Goal: Check status: Check status

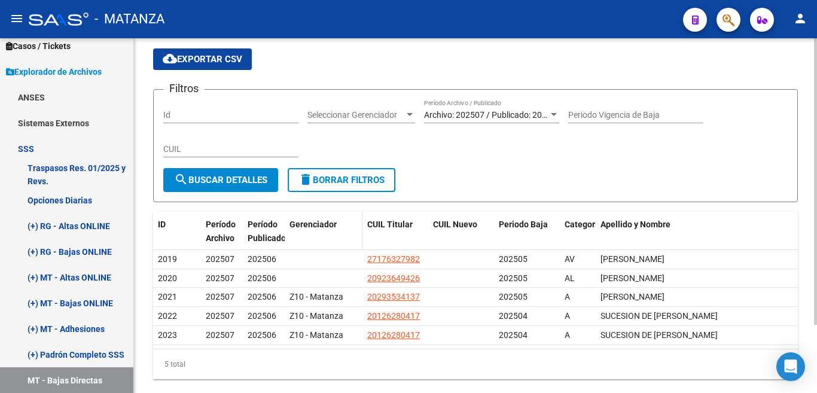
scroll to position [84, 0]
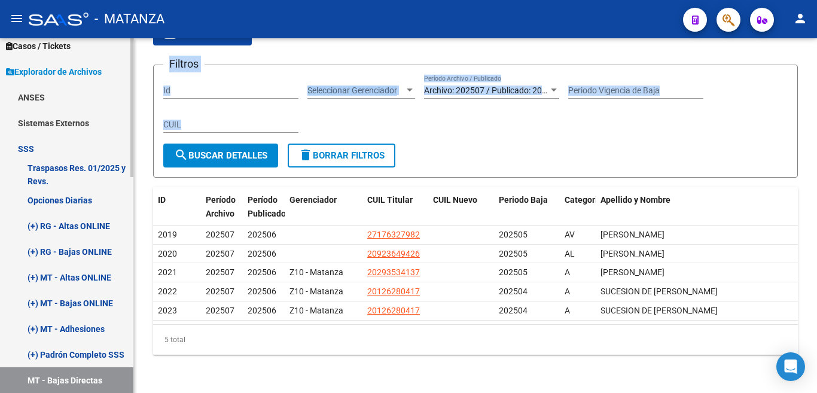
drag, startPoint x: 134, startPoint y: 204, endPoint x: 133, endPoint y: 245, distance: 41.3
click at [133, 245] on mat-sidenav-container "Firma Express Reportes Padrón Traspasos x O.S. Traspasos x Gerenciador Traspaso…" at bounding box center [408, 215] width 817 height 355
click at [133, 245] on div at bounding box center [131, 215] width 3 height 355
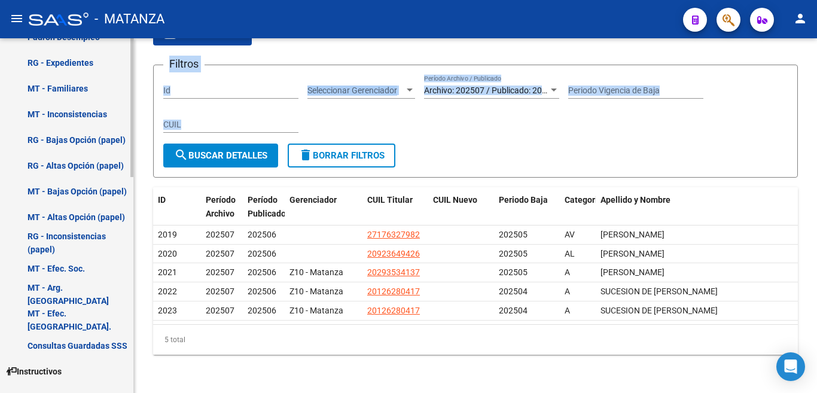
scroll to position [550, 0]
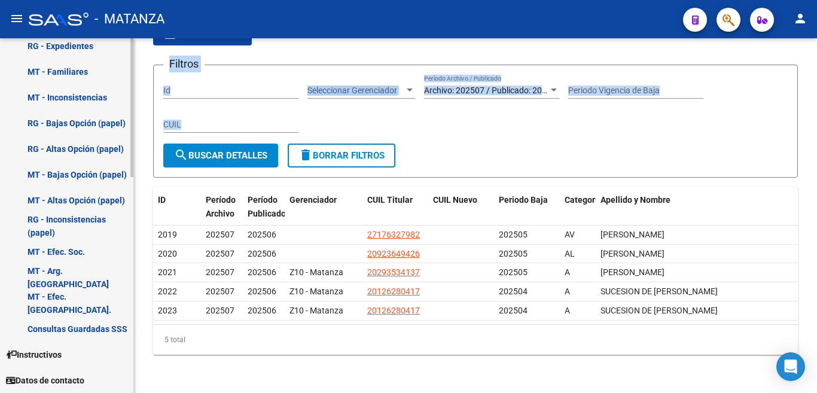
click at [135, 300] on mat-sidenav-container "Firma Express Reportes Padrón Traspasos x O.S. Traspasos x Gerenciador Traspaso…" at bounding box center [408, 215] width 817 height 355
click at [694, 138] on div "Filtros Id Seleccionar Gerenciador Seleccionar Gerenciador Archivo: 202507 / Pu…" at bounding box center [475, 109] width 624 height 69
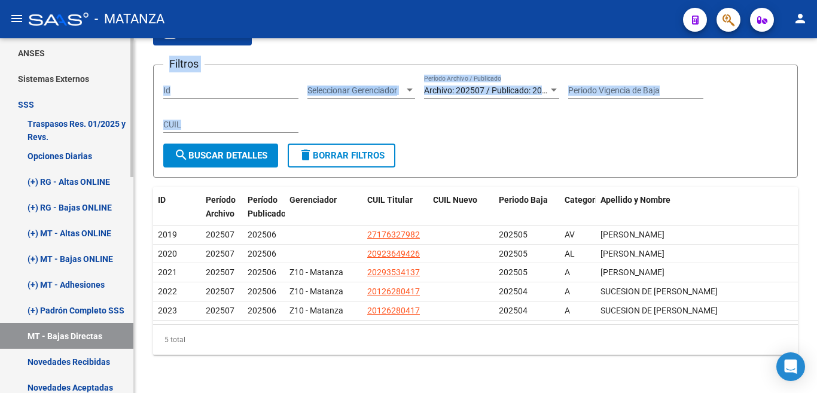
scroll to position [72, 0]
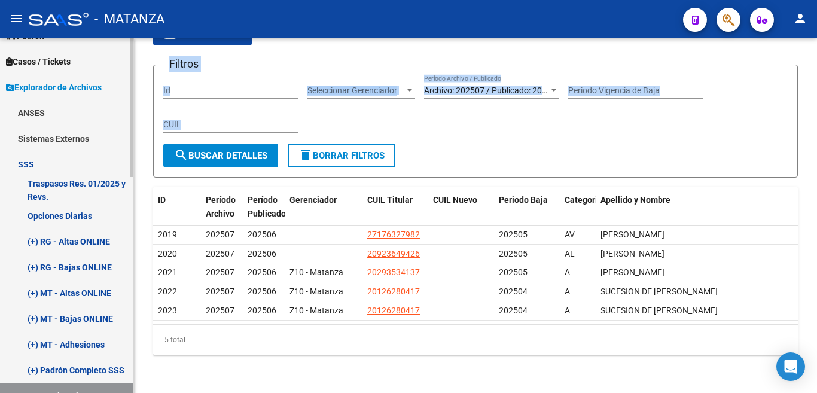
drag, startPoint x: 40, startPoint y: 217, endPoint x: 51, endPoint y: 273, distance: 56.6
click at [40, 218] on link "Opciones Diarias" at bounding box center [66, 216] width 133 height 26
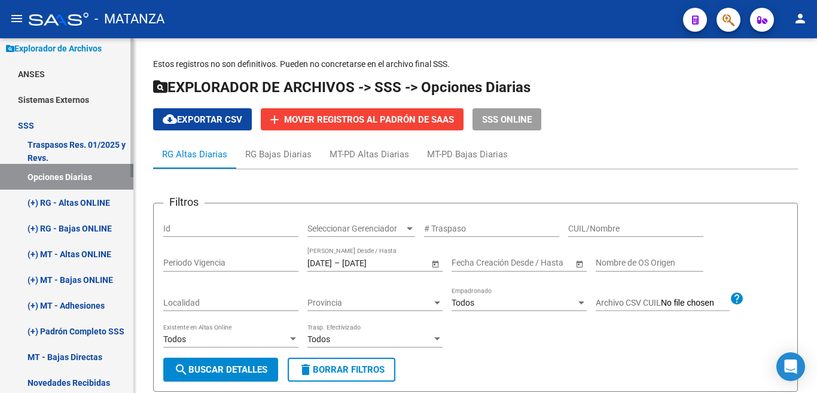
scroll to position [72, 0]
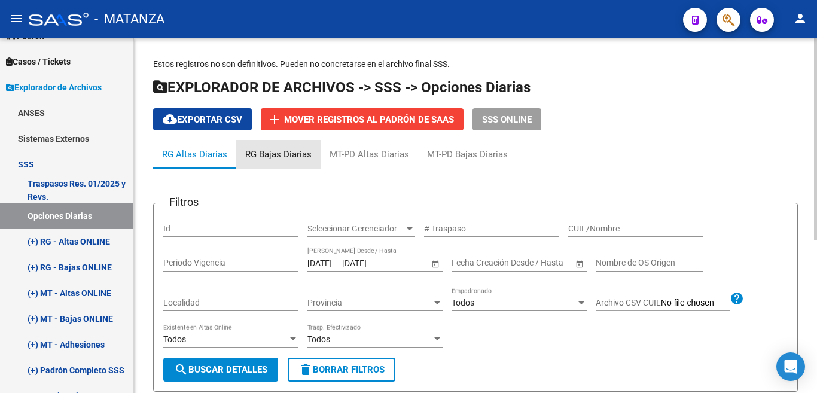
click at [307, 155] on div "RG Bajas Diarias" at bounding box center [278, 154] width 66 height 13
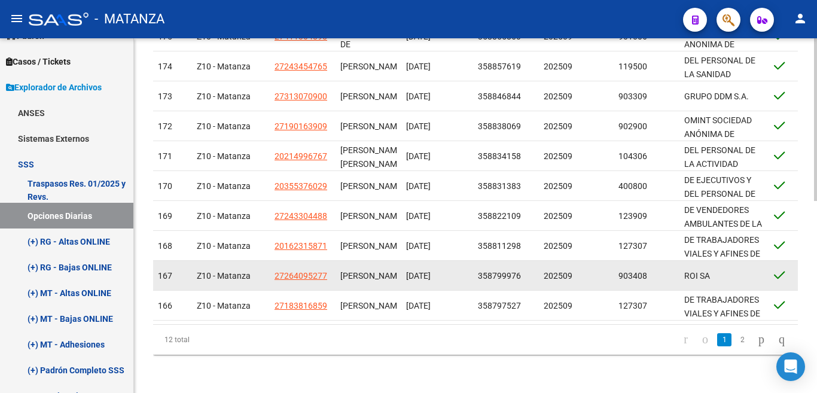
scroll to position [420, 0]
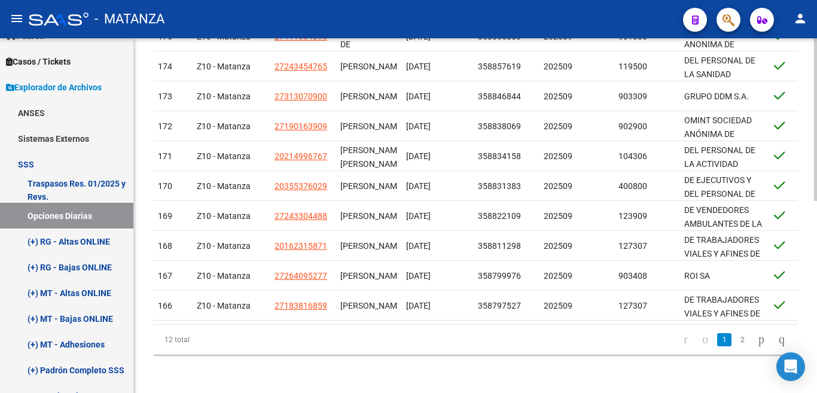
click at [735, 340] on link "2" at bounding box center [742, 339] width 14 height 13
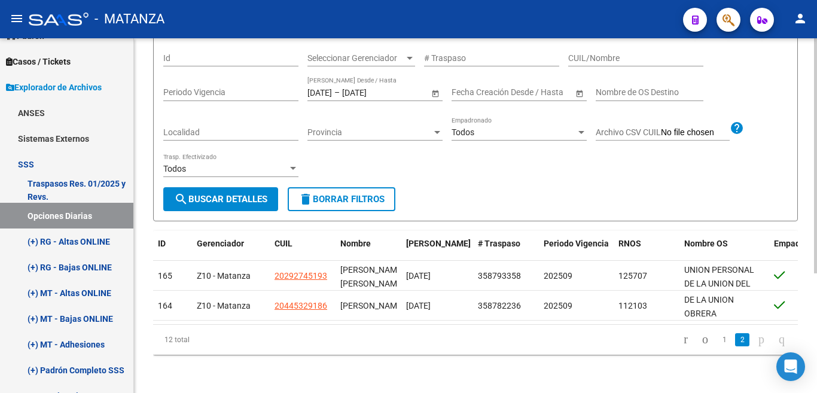
click at [717, 338] on link "1" at bounding box center [724, 339] width 14 height 13
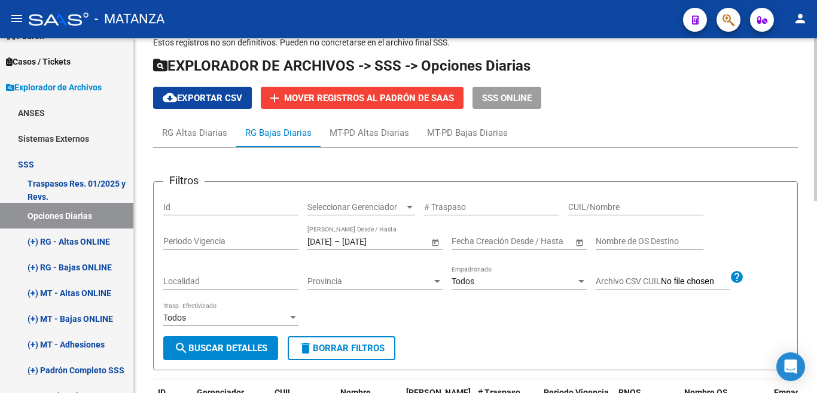
scroll to position [0, 0]
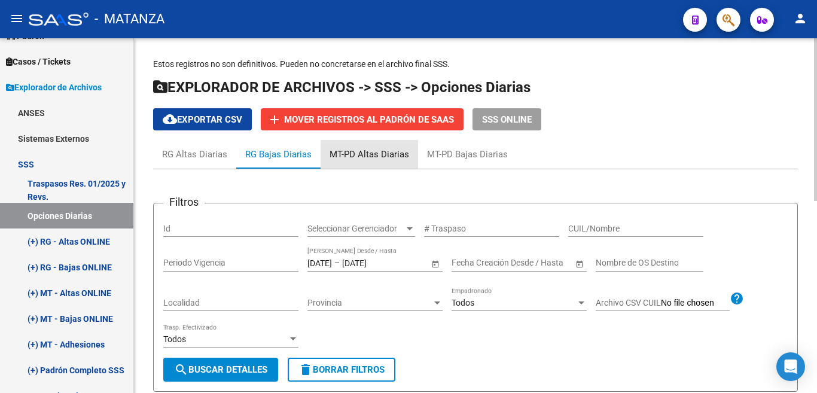
click at [381, 155] on div "MT-PD Altas Diarias" at bounding box center [369, 154] width 80 height 13
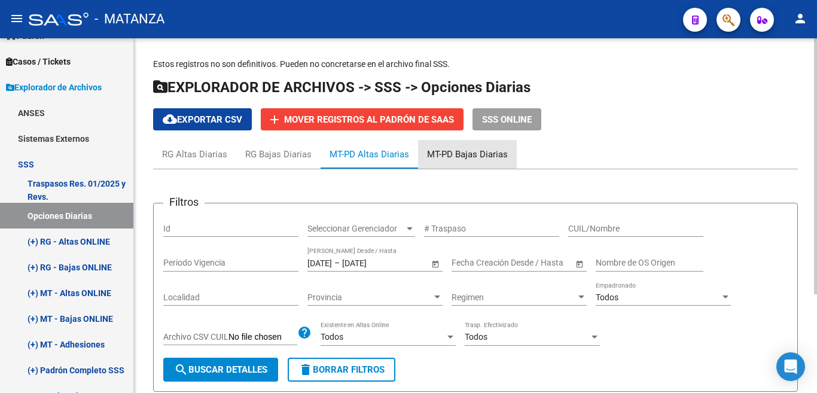
click at [457, 154] on div "MT-PD Bajas Diarias" at bounding box center [467, 154] width 81 height 13
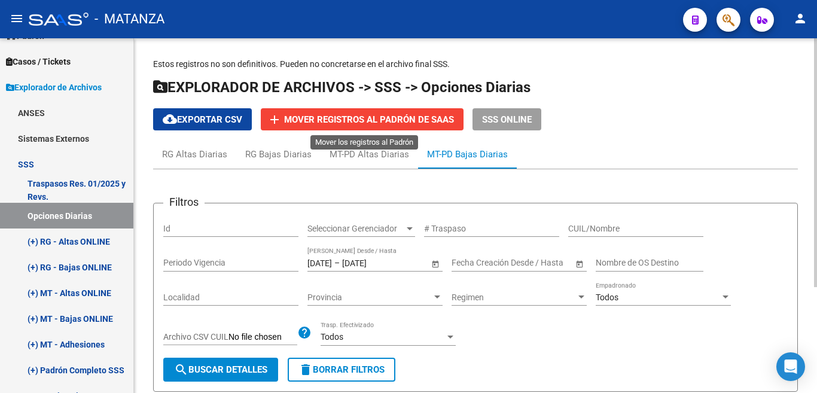
click at [422, 117] on span "Mover registros al PADRÓN de SAAS" at bounding box center [369, 119] width 170 height 11
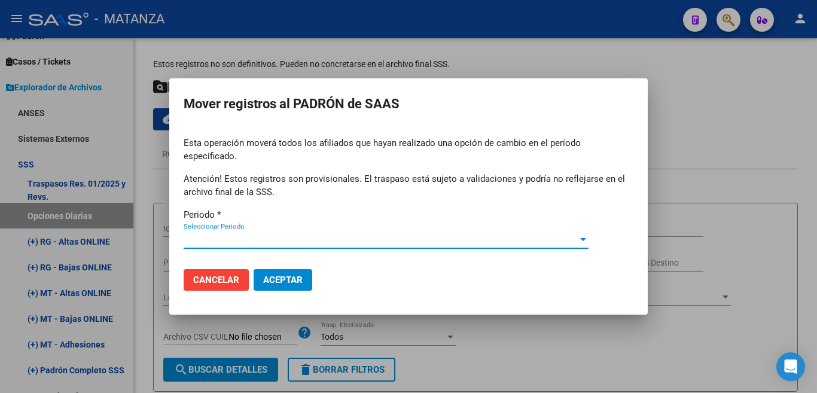
click at [207, 278] on span "Cancelar" at bounding box center [216, 279] width 46 height 11
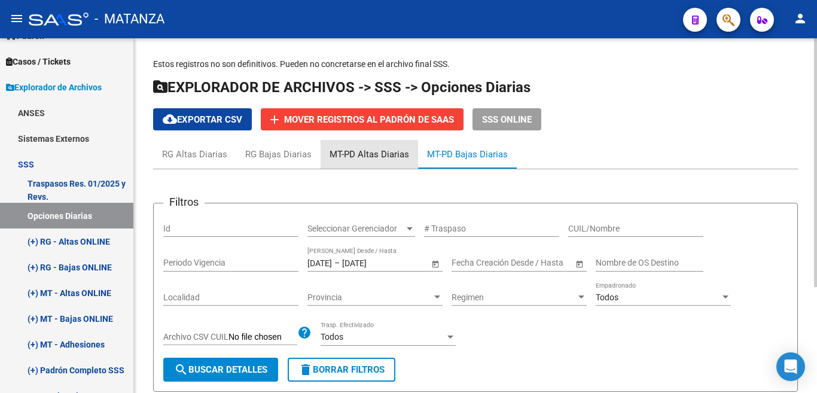
click at [355, 154] on div "MT-PD Altas Diarias" at bounding box center [369, 154] width 80 height 13
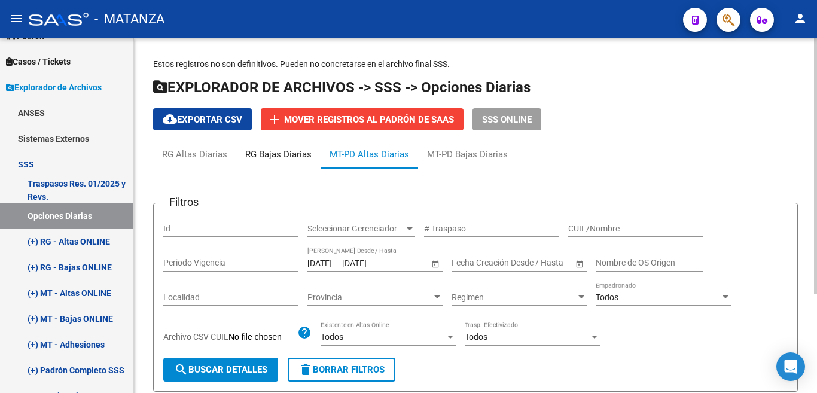
click at [272, 150] on div "RG Bajas Diarias" at bounding box center [278, 154] width 66 height 13
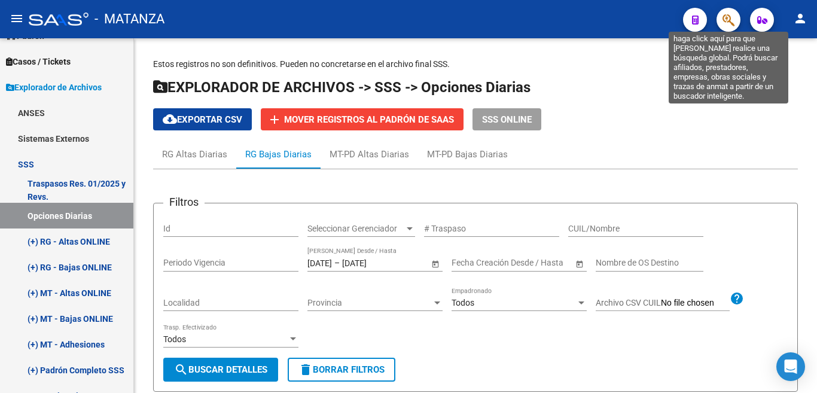
click at [731, 17] on icon "button" at bounding box center [728, 20] width 12 height 14
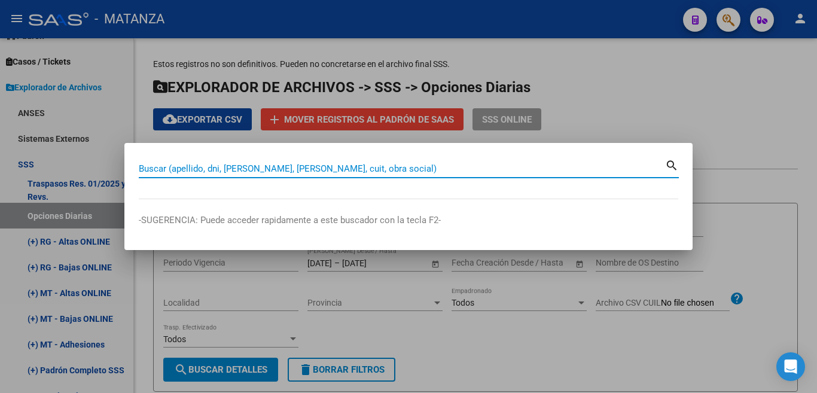
click at [446, 169] on input "Buscar (apellido, dni, [PERSON_NAME], [PERSON_NAME], cuit, obra social)" at bounding box center [402, 168] width 526 height 11
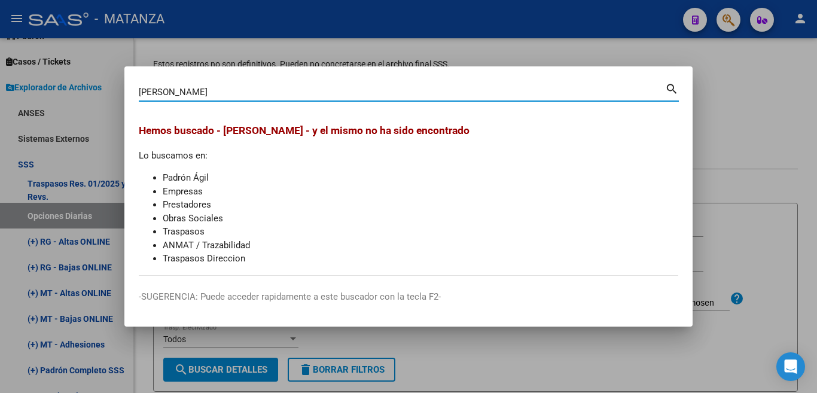
click at [224, 88] on input "[PERSON_NAME]" at bounding box center [402, 92] width 526 height 11
type input "REYES"
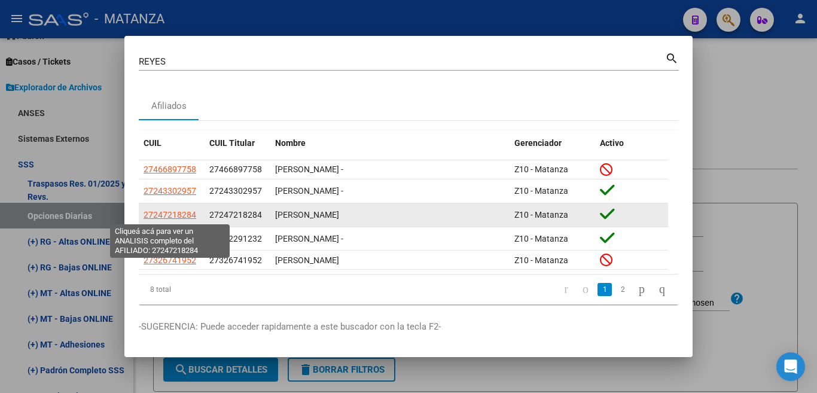
click at [178, 213] on span "27247218284" at bounding box center [170, 215] width 53 height 10
type textarea "27247218284"
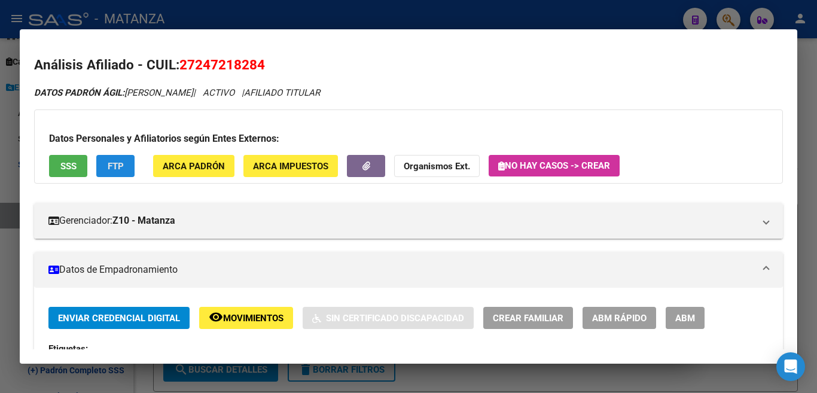
click at [117, 172] on button "FTP" at bounding box center [115, 166] width 38 height 22
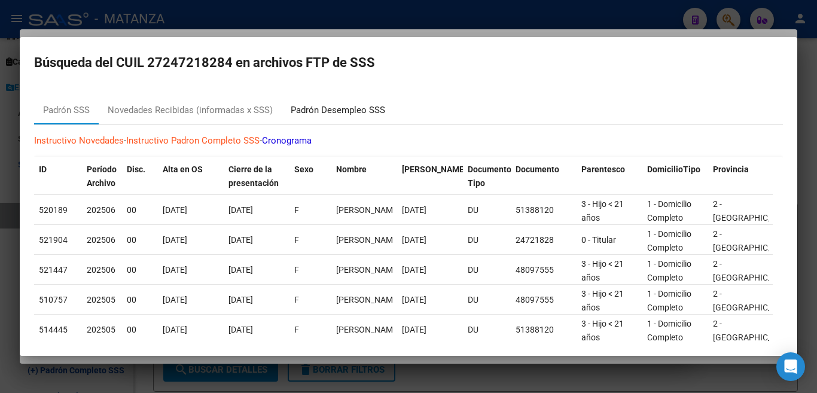
drag, startPoint x: 337, startPoint y: 107, endPoint x: 385, endPoint y: 155, distance: 67.2
click at [338, 106] on div "Padrón Desempleo SSS" at bounding box center [338, 110] width 94 height 14
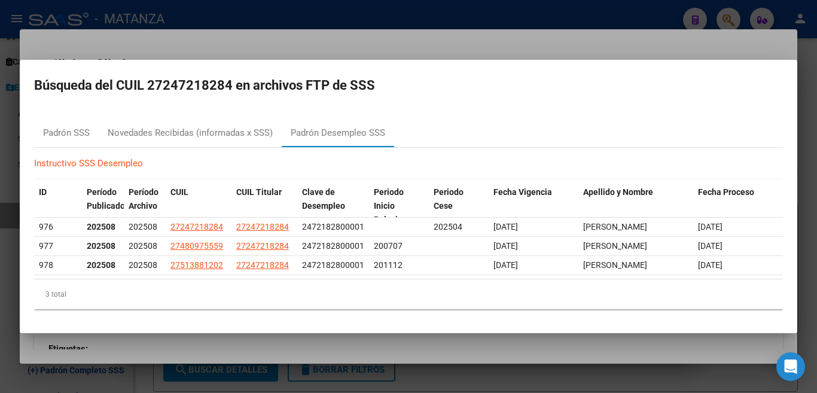
click at [399, 35] on div at bounding box center [408, 196] width 817 height 393
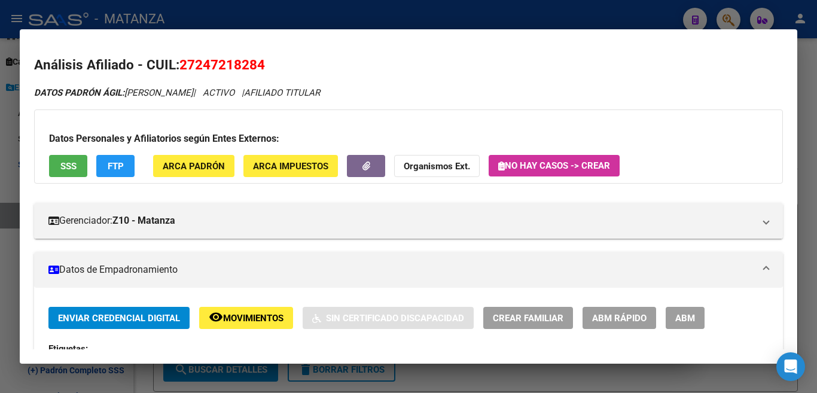
click at [244, 14] on div at bounding box center [408, 196] width 817 height 393
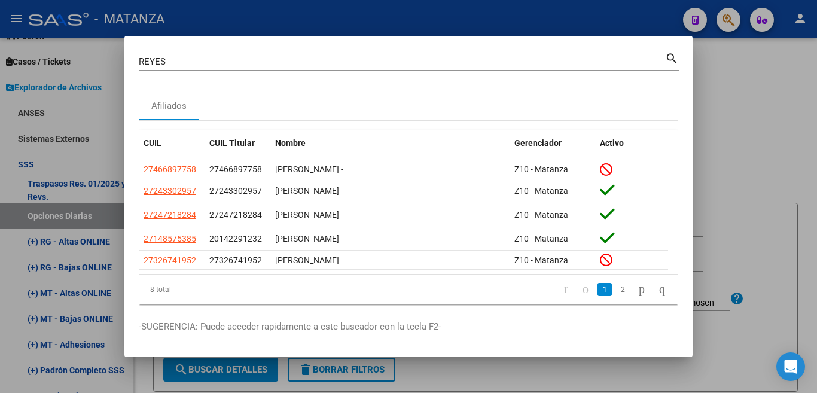
click at [381, 13] on div at bounding box center [408, 196] width 817 height 393
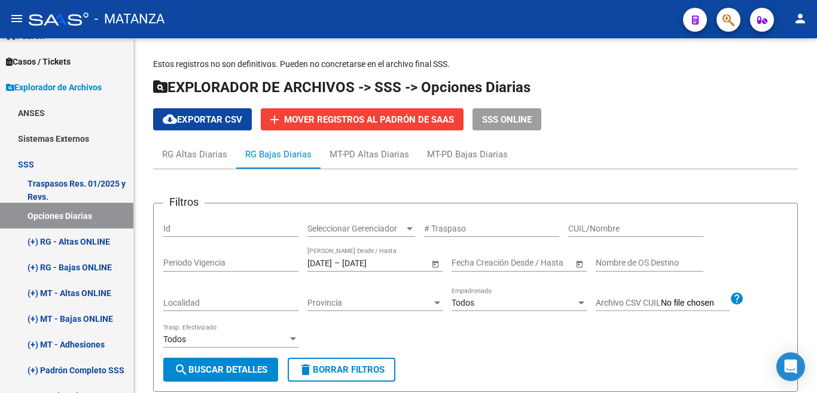
click at [383, 9] on div "- MATANZA" at bounding box center [351, 19] width 645 height 26
click at [382, 16] on div "- MATANZA" at bounding box center [351, 19] width 645 height 26
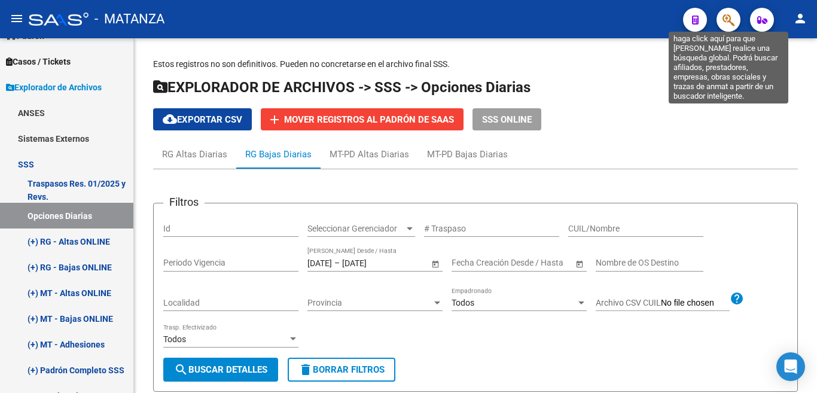
click at [726, 16] on icon "button" at bounding box center [728, 20] width 12 height 14
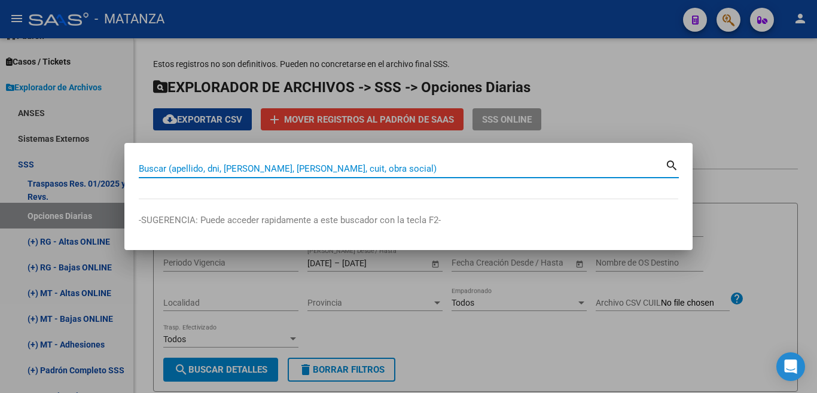
click at [376, 169] on input "Buscar (apellido, dni, [PERSON_NAME], [PERSON_NAME], cuit, obra social)" at bounding box center [402, 168] width 526 height 11
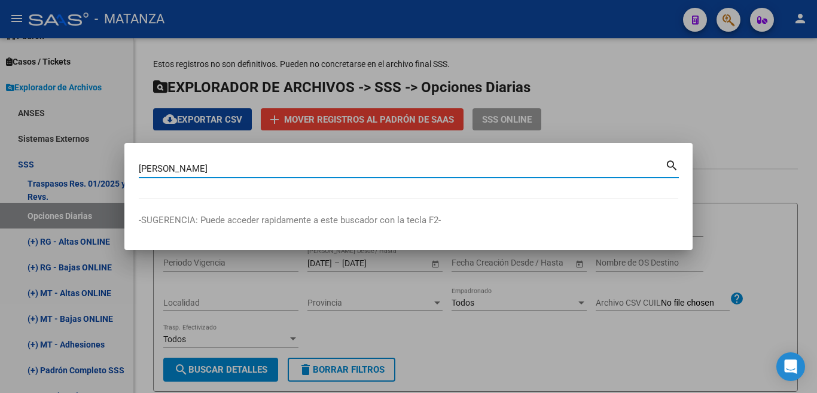
type input "[PERSON_NAME]"
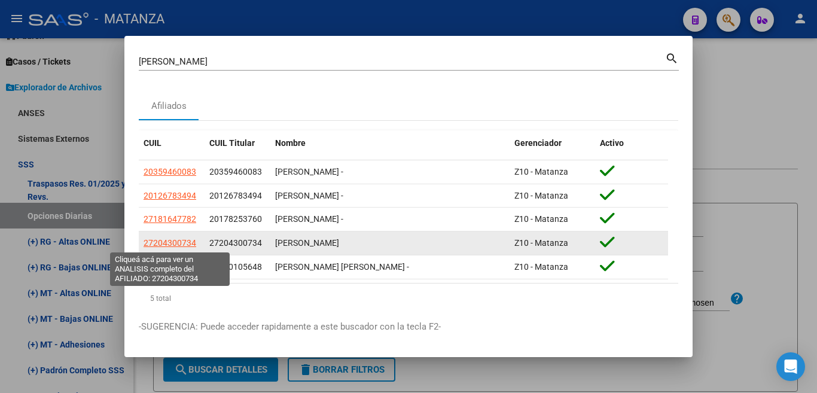
click at [174, 245] on span "27204300734" at bounding box center [170, 243] width 53 height 10
type textarea "27204300734"
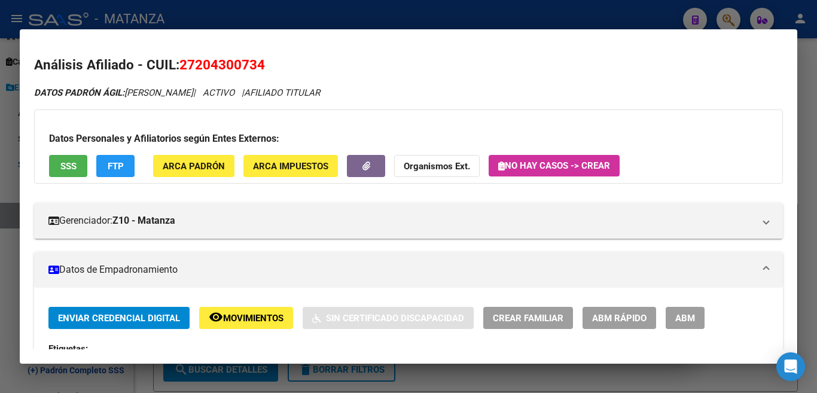
click at [118, 172] on button "FTP" at bounding box center [115, 166] width 38 height 22
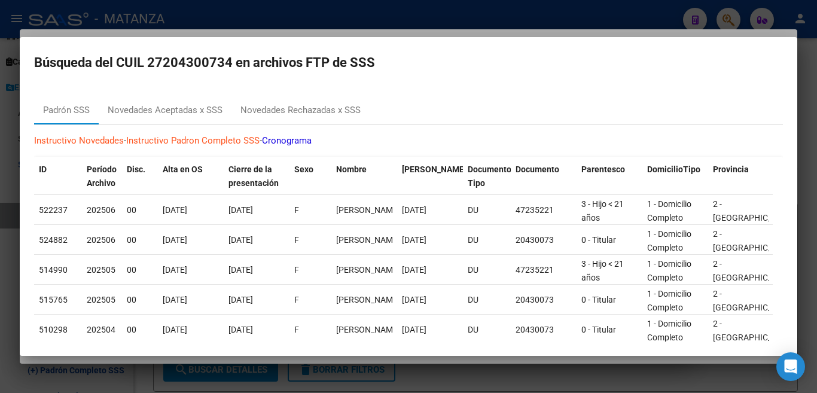
click at [570, 13] on div at bounding box center [408, 196] width 817 height 393
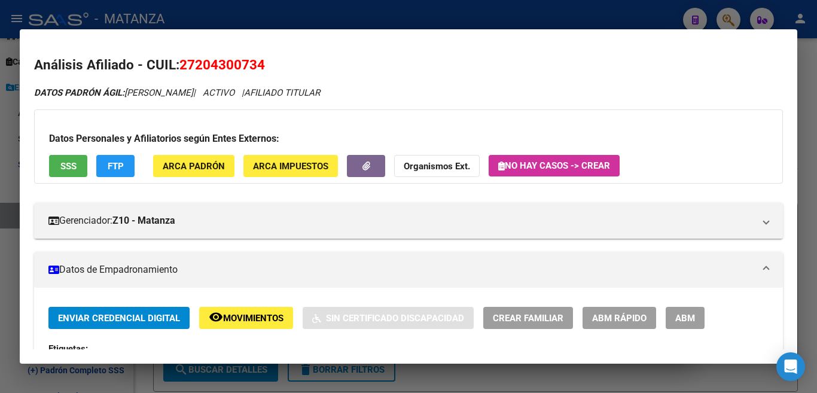
click at [563, 15] on div at bounding box center [408, 196] width 817 height 393
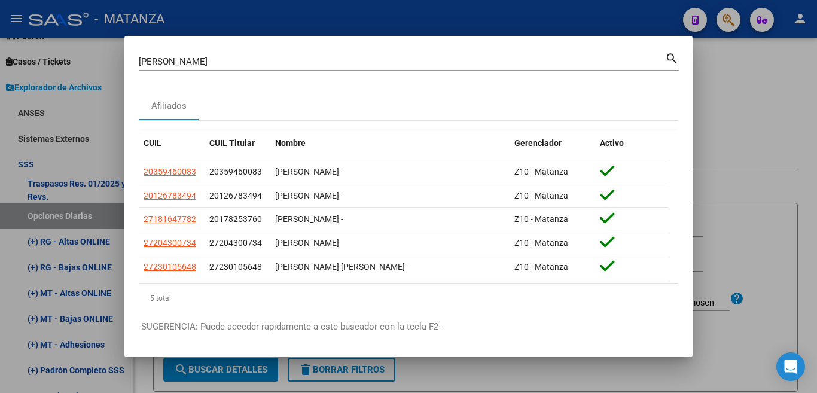
click at [564, 10] on div at bounding box center [408, 196] width 817 height 393
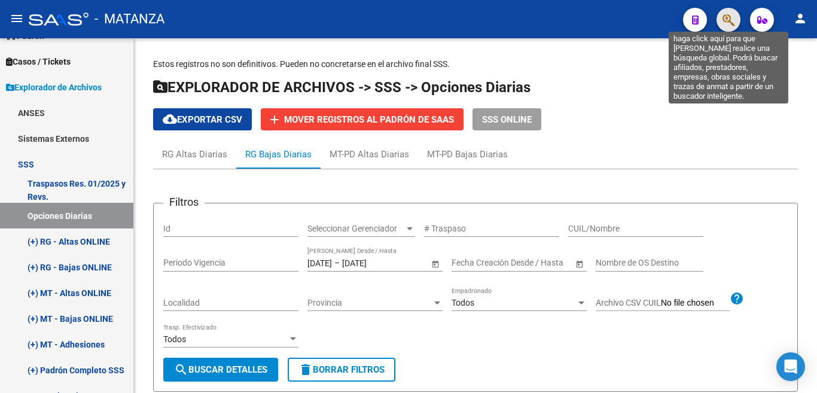
click at [725, 18] on icon "button" at bounding box center [728, 20] width 12 height 14
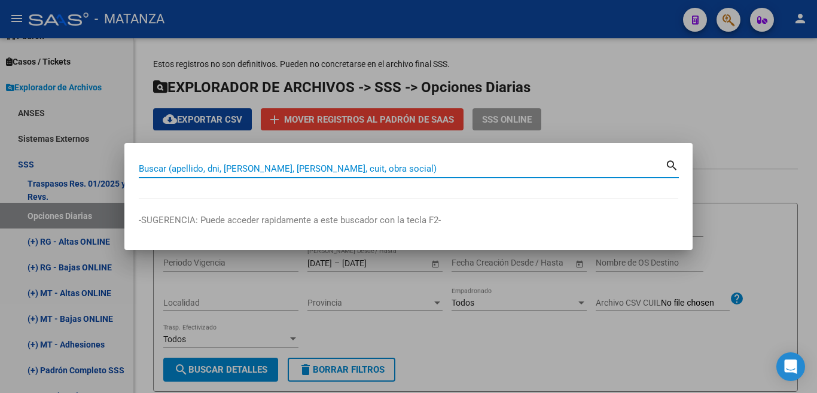
click at [433, 170] on input "Buscar (apellido, dni, [PERSON_NAME], [PERSON_NAME], cuit, obra social)" at bounding box center [402, 168] width 526 height 11
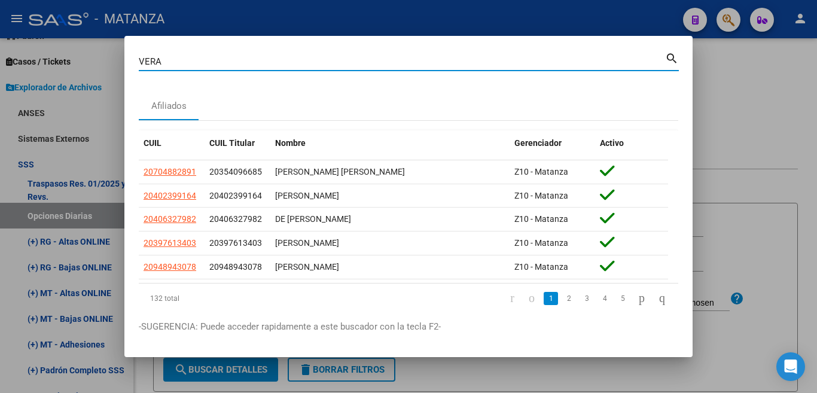
scroll to position [28, 0]
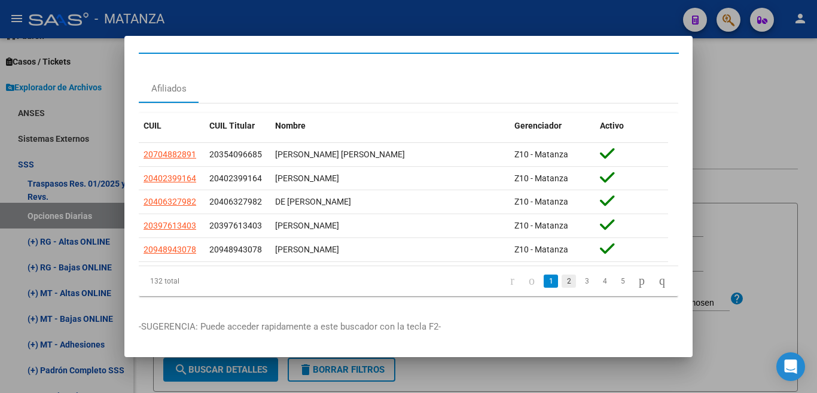
click at [562, 274] on link "2" at bounding box center [569, 280] width 14 height 13
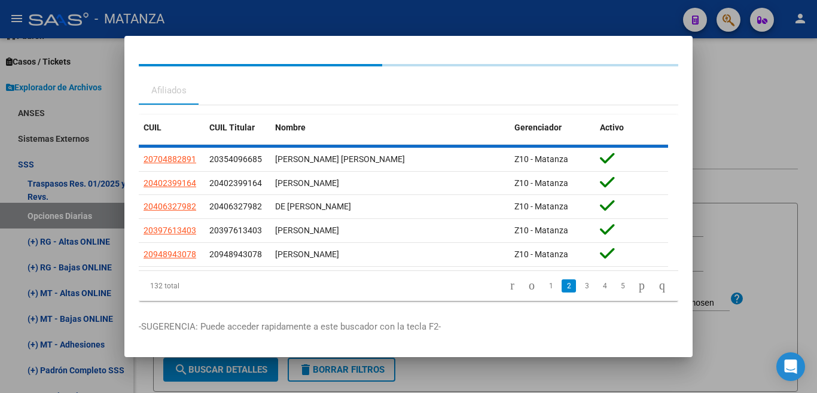
scroll to position [23, 0]
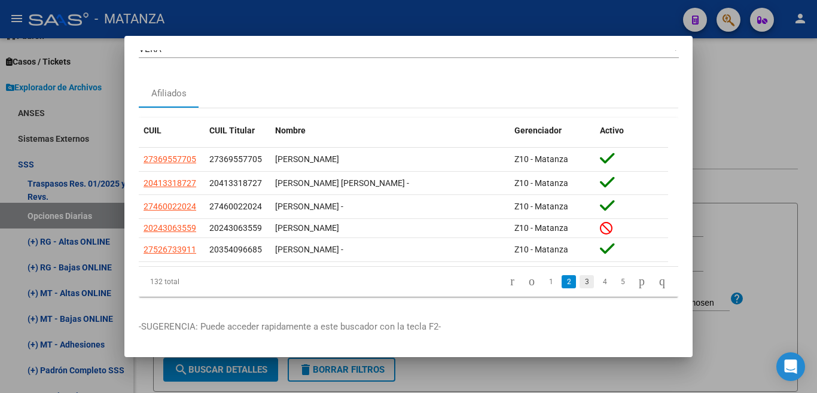
click at [579, 275] on link "3" at bounding box center [586, 281] width 14 height 13
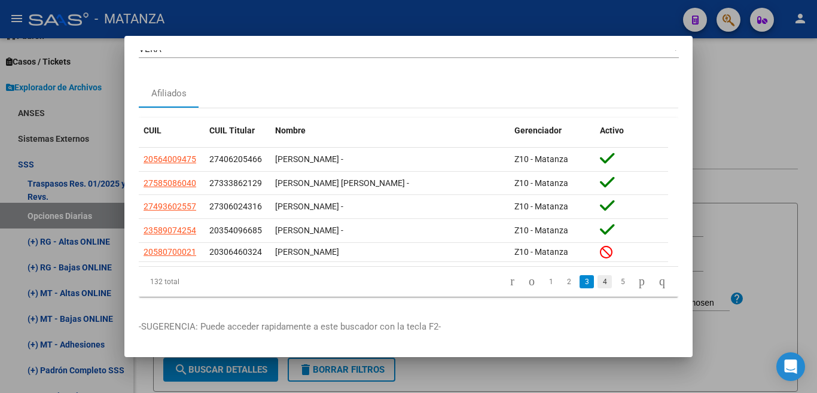
click at [597, 275] on link "4" at bounding box center [604, 281] width 14 height 13
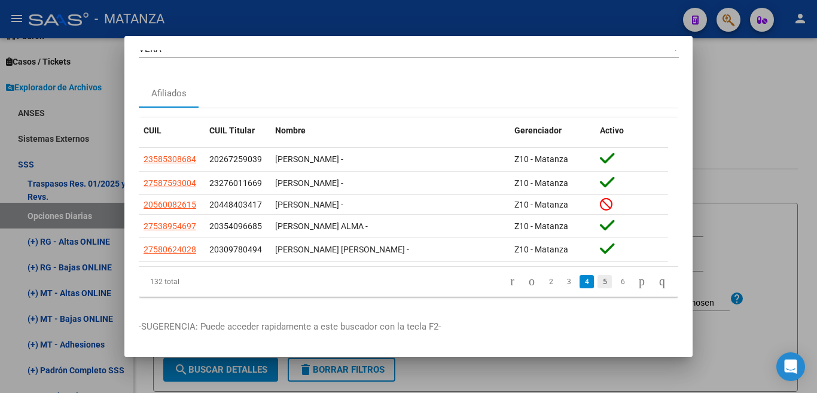
click at [597, 275] on link "5" at bounding box center [604, 281] width 14 height 13
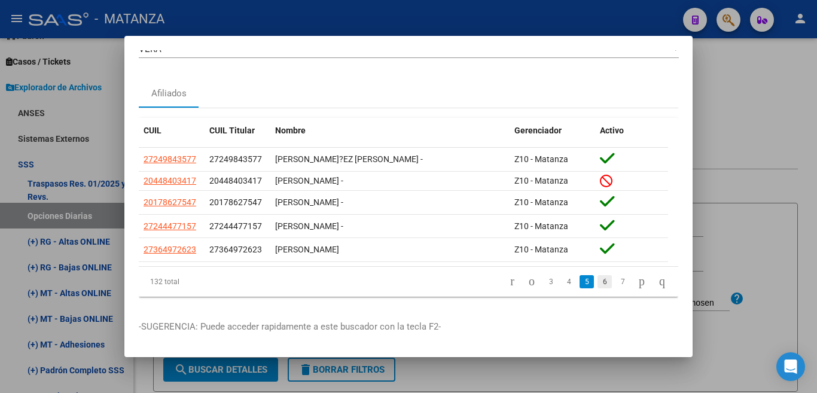
click at [597, 275] on link "6" at bounding box center [604, 281] width 14 height 13
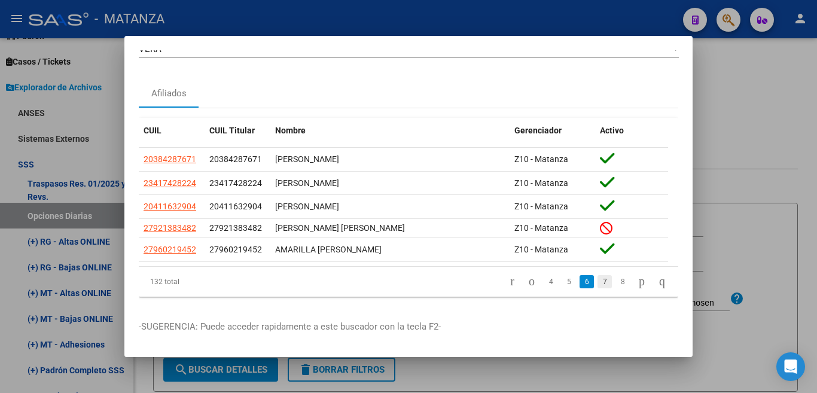
click at [597, 275] on link "7" at bounding box center [604, 281] width 14 height 13
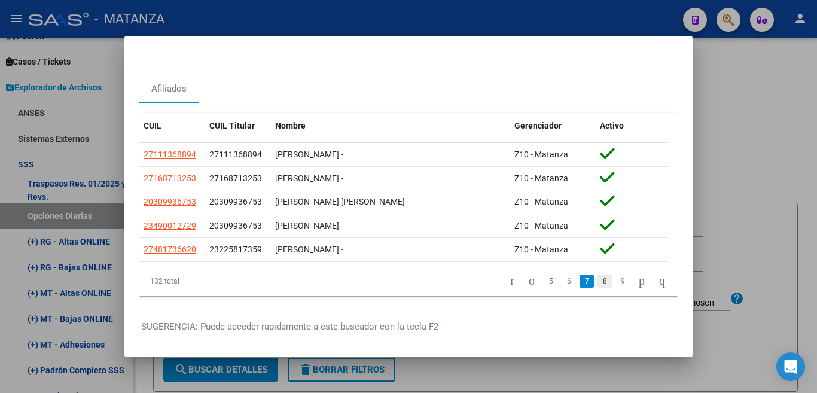
click at [597, 274] on link "8" at bounding box center [604, 280] width 14 height 13
click at [596, 275] on link "9" at bounding box center [603, 280] width 14 height 13
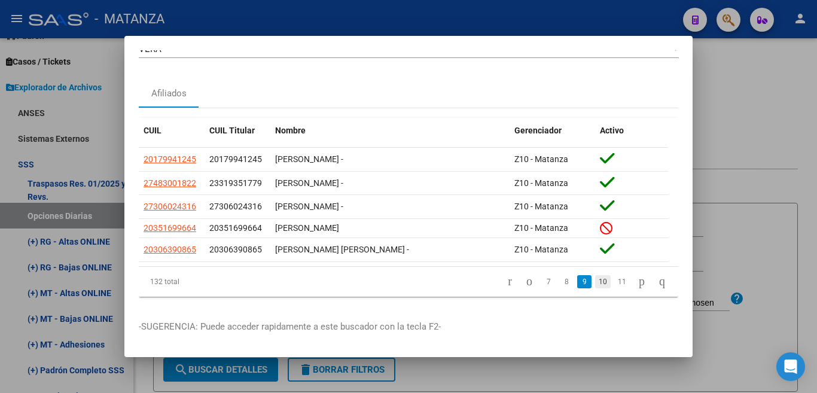
click at [595, 275] on link "10" at bounding box center [603, 281] width 16 height 13
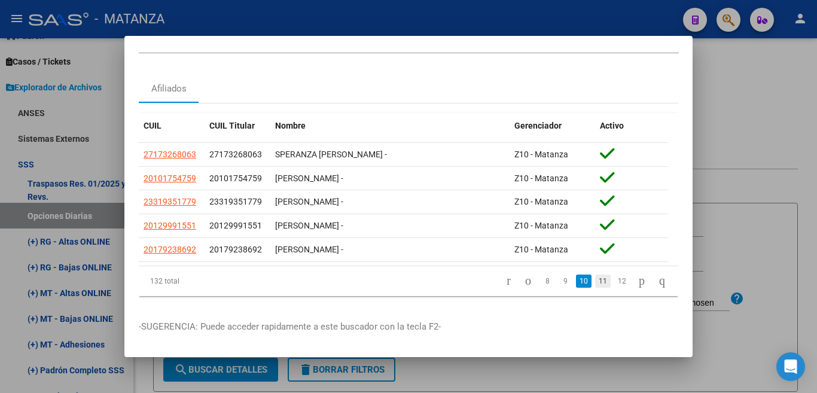
click at [595, 276] on link "11" at bounding box center [603, 280] width 16 height 13
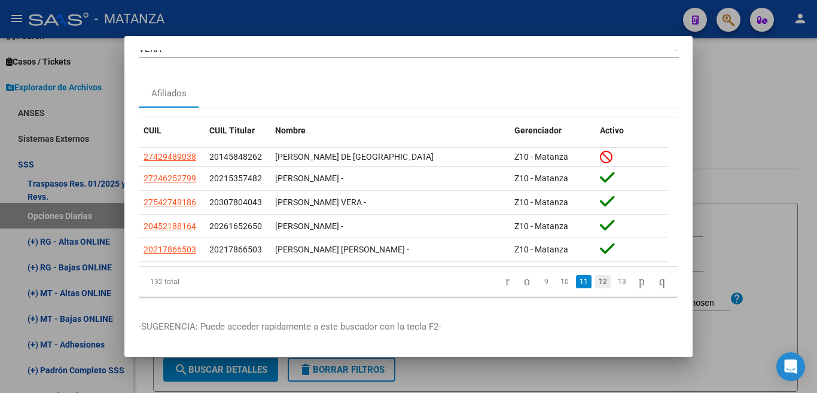
click at [595, 275] on link "12" at bounding box center [603, 281] width 16 height 13
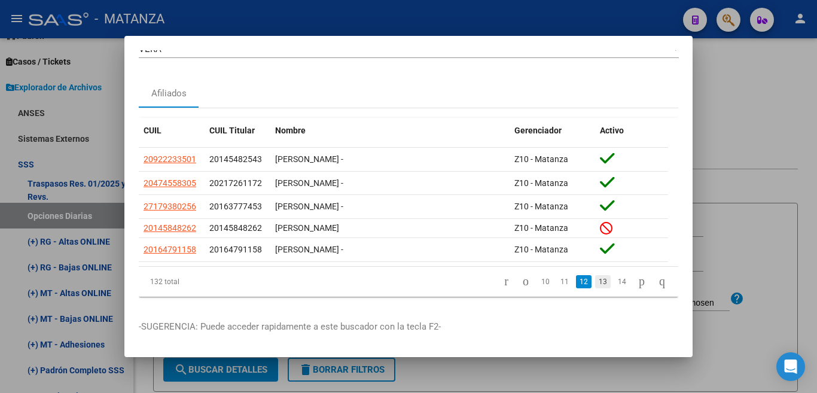
click at [595, 275] on link "13" at bounding box center [603, 281] width 16 height 13
click at [595, 275] on link "14" at bounding box center [603, 281] width 16 height 13
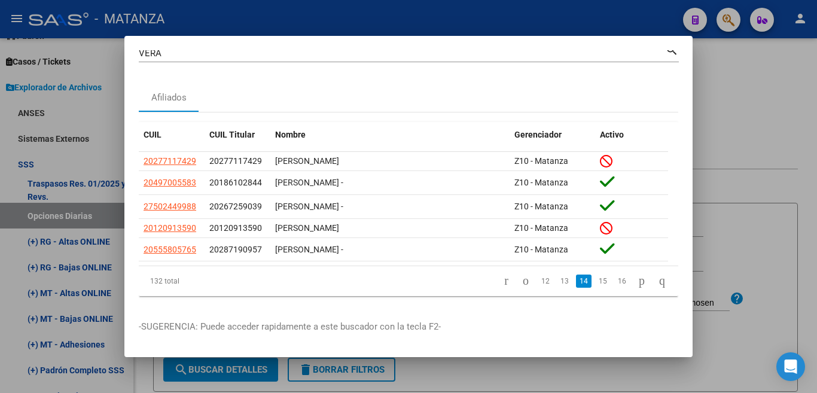
scroll to position [19, 0]
click at [595, 274] on link "15" at bounding box center [603, 280] width 16 height 13
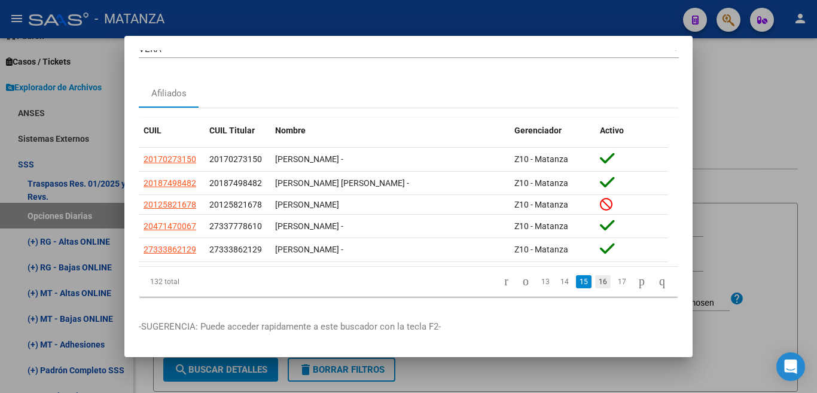
click at [595, 275] on link "16" at bounding box center [603, 281] width 16 height 13
click at [595, 275] on link "17" at bounding box center [603, 281] width 16 height 13
click at [595, 275] on link "18" at bounding box center [603, 281] width 16 height 13
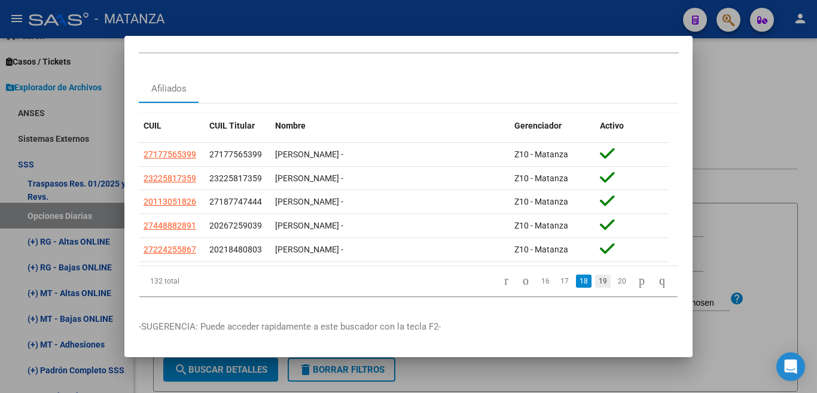
click at [595, 276] on link "19" at bounding box center [603, 280] width 16 height 13
click at [595, 276] on link "20" at bounding box center [603, 280] width 16 height 13
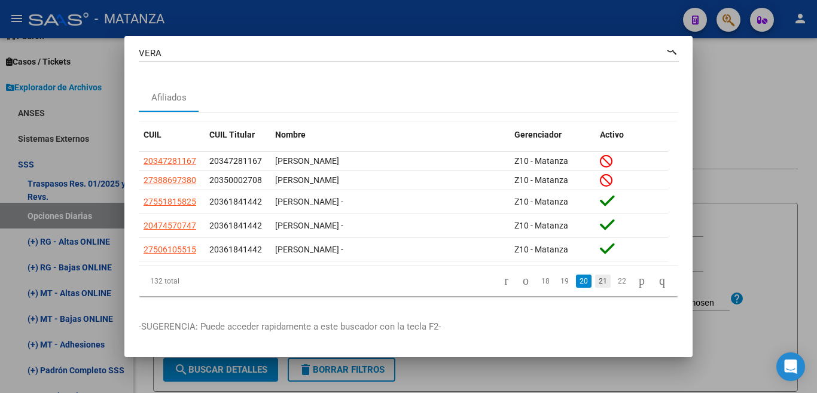
click at [595, 274] on link "21" at bounding box center [603, 280] width 16 height 13
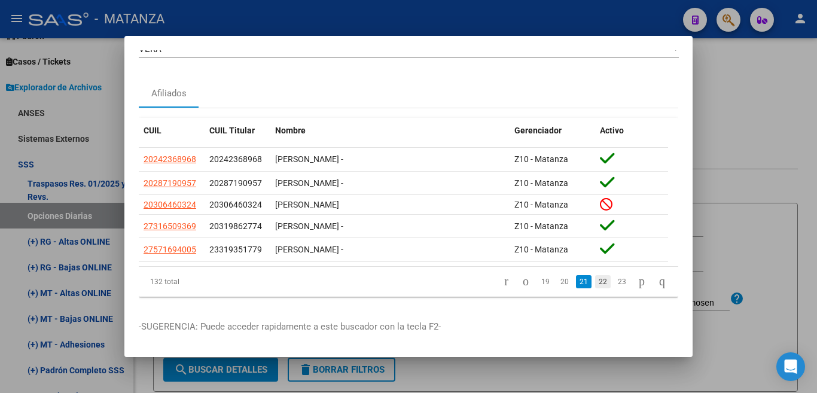
click at [595, 275] on link "22" at bounding box center [603, 281] width 16 height 13
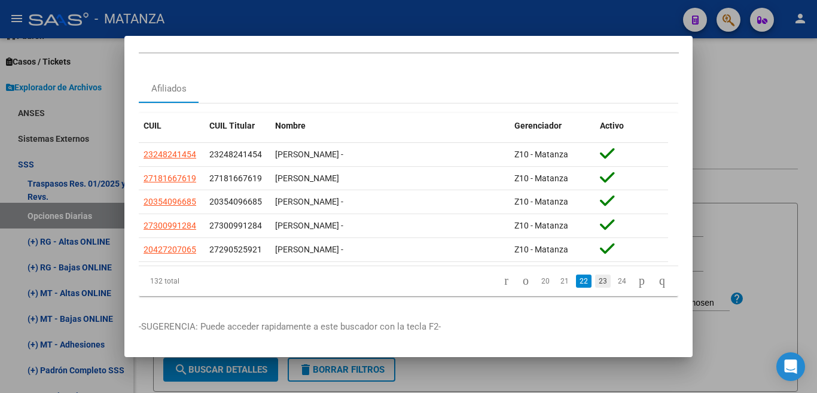
click at [595, 276] on link "23" at bounding box center [603, 280] width 16 height 13
click at [595, 276] on link "24" at bounding box center [603, 280] width 16 height 13
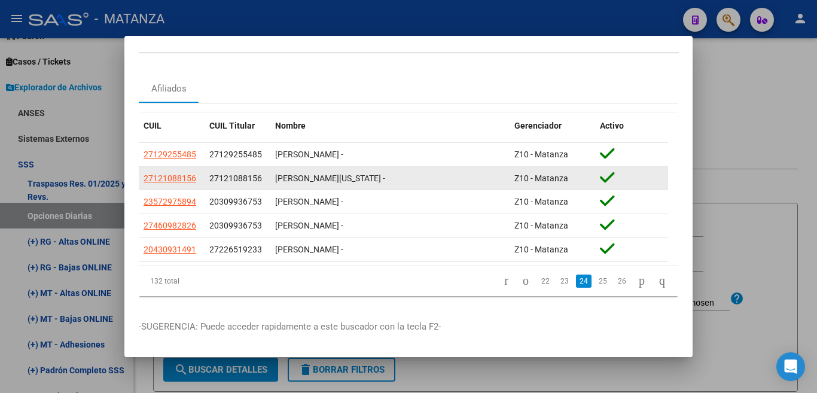
scroll to position [0, 0]
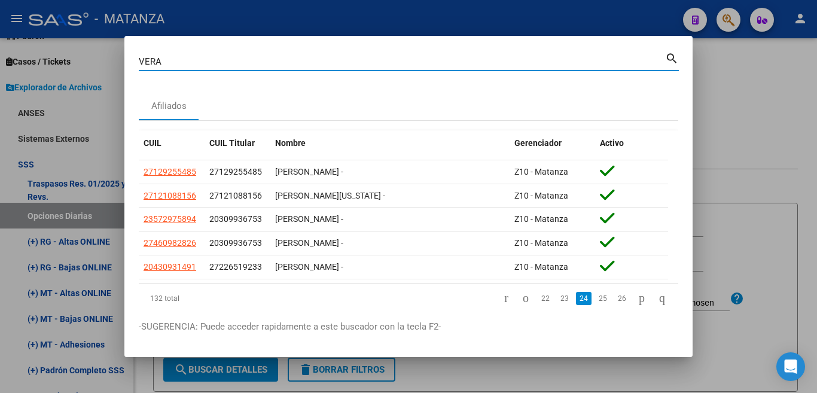
click at [191, 60] on input "VERA" at bounding box center [402, 61] width 526 height 11
type input "[PERSON_NAME]"
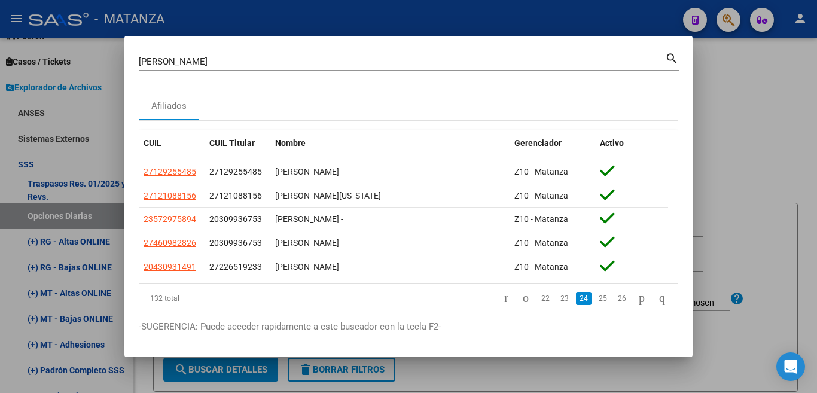
click at [669, 54] on mat-icon "search" at bounding box center [672, 57] width 14 height 14
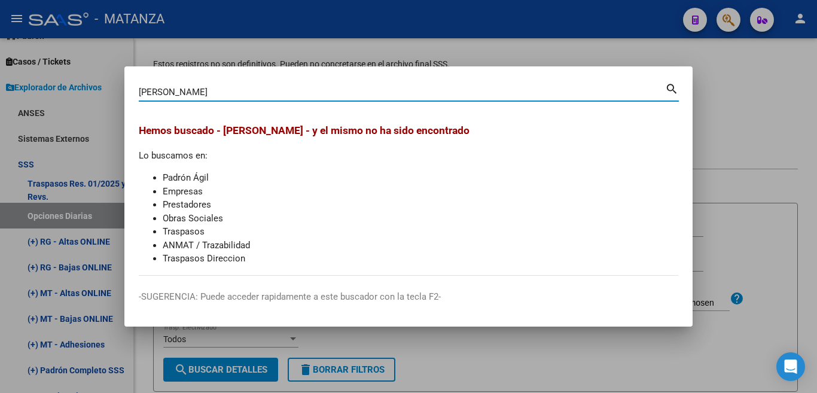
click at [268, 100] on div "[PERSON_NAME] (apellido, dni, cuil, [PERSON_NAME], cuit, obra social)" at bounding box center [402, 92] width 526 height 18
click at [30, 271] on div at bounding box center [408, 196] width 817 height 393
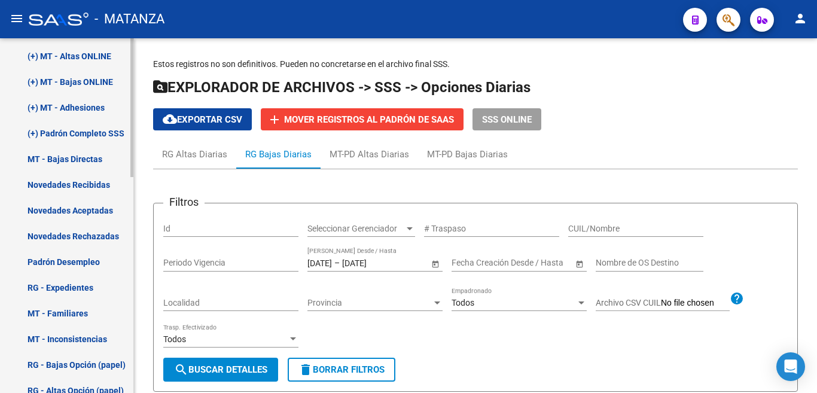
scroll to position [311, 0]
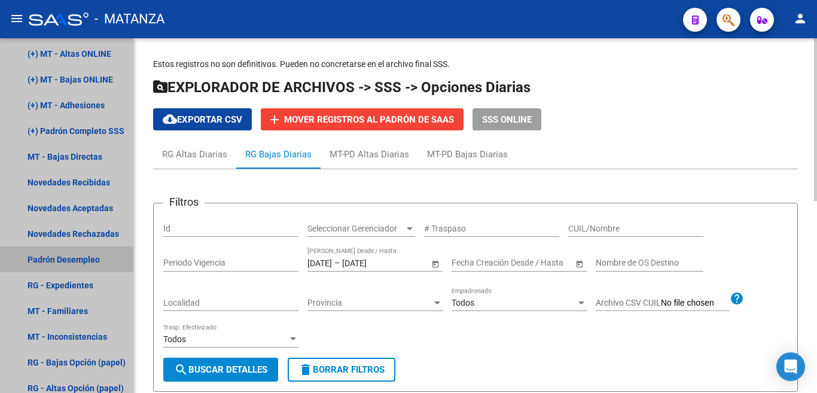
drag, startPoint x: 83, startPoint y: 257, endPoint x: 142, endPoint y: 330, distance: 94.4
click at [83, 257] on link "Padrón Desempleo" at bounding box center [66, 259] width 133 height 26
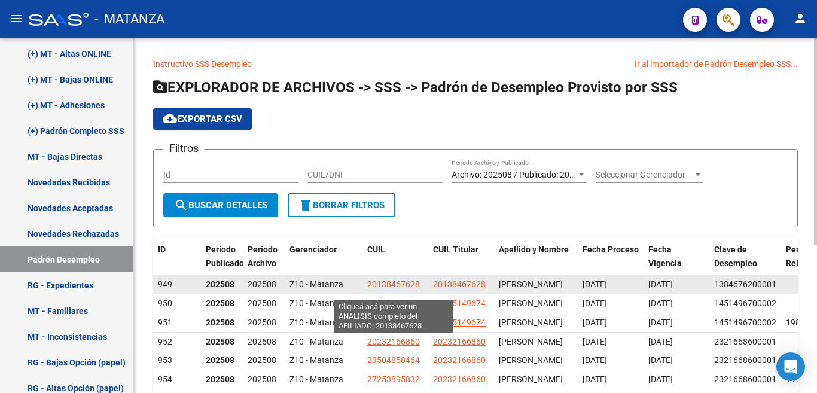
click at [384, 286] on span "20138467628" at bounding box center [393, 284] width 53 height 10
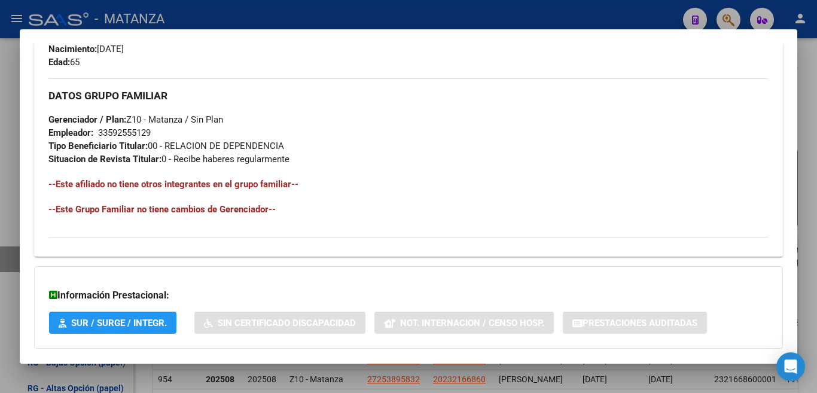
scroll to position [239, 0]
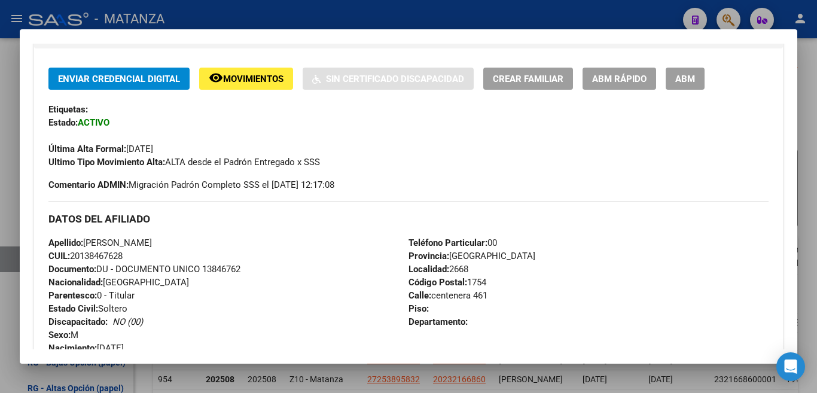
click at [246, 11] on div at bounding box center [408, 196] width 817 height 393
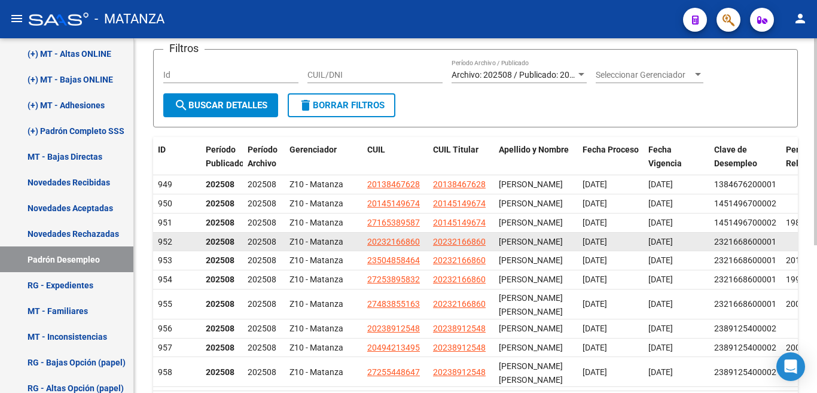
scroll to position [120, 0]
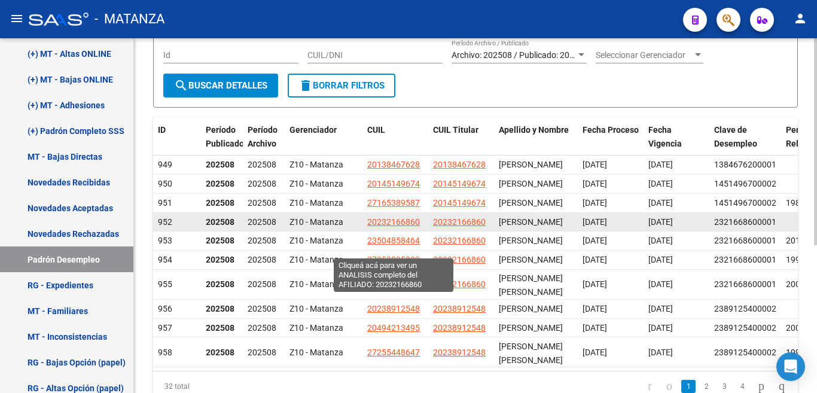
click at [397, 227] on span "20232166860" at bounding box center [393, 222] width 53 height 10
type textarea "20232166860"
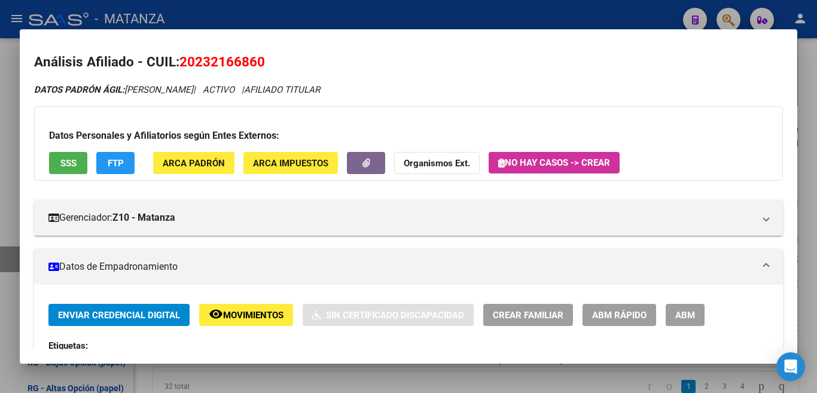
scroll to position [0, 0]
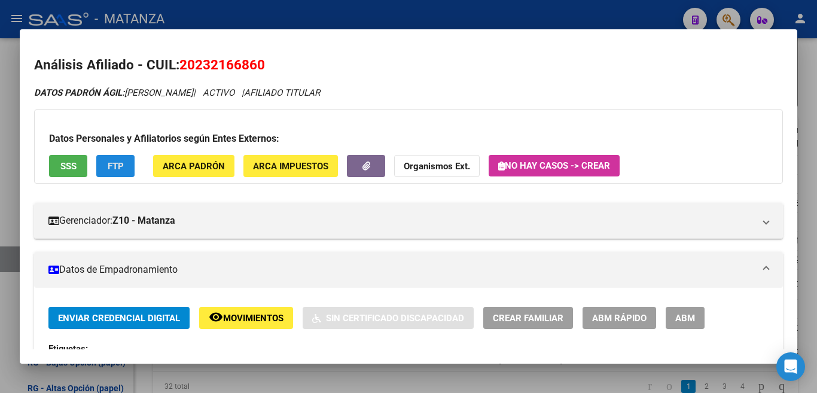
click at [120, 166] on span "FTP" at bounding box center [116, 166] width 16 height 11
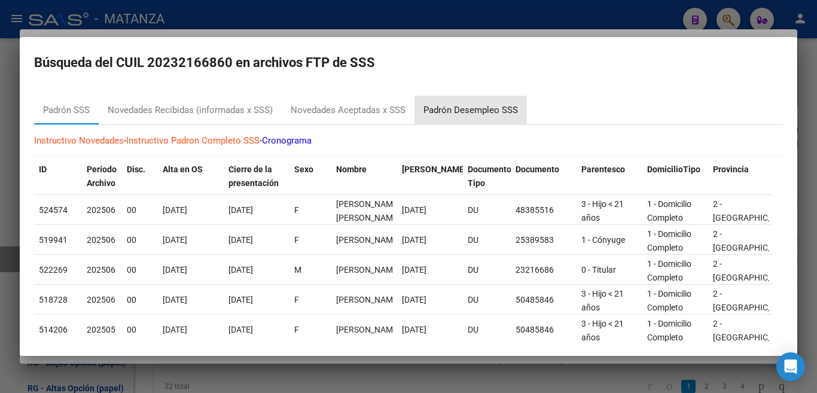
click at [452, 107] on div "Padrón Desempleo SSS" at bounding box center [470, 110] width 94 height 14
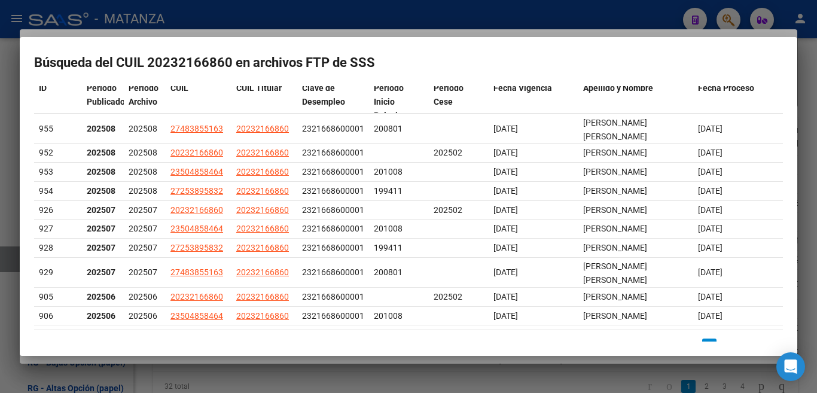
scroll to position [87, 0]
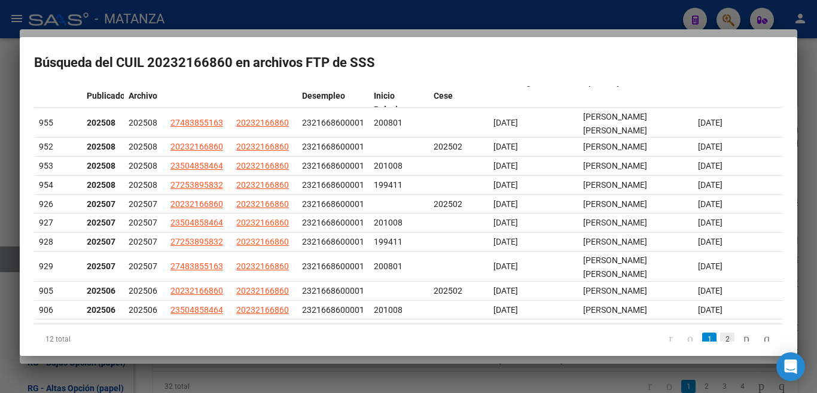
click at [720, 332] on link "2" at bounding box center [727, 338] width 14 height 13
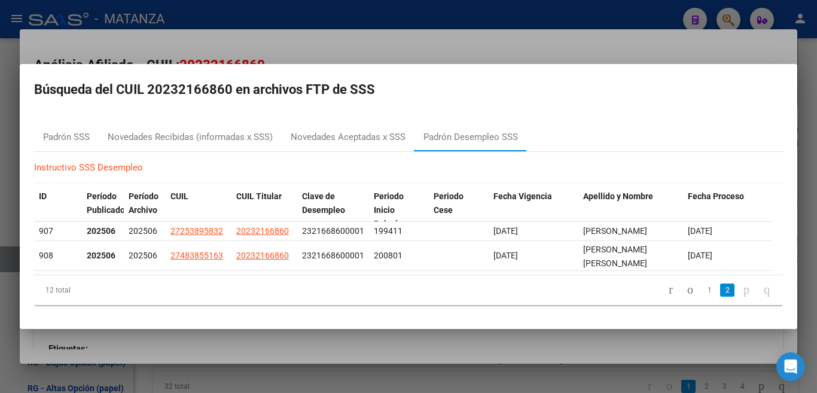
scroll to position [0, 0]
click at [702, 283] on link "1" at bounding box center [709, 289] width 14 height 13
